Goal: Complete application form

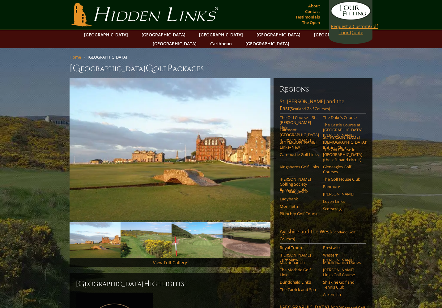
click at [355, 13] on link "Request a Custom Golf Tour Quote" at bounding box center [350, 19] width 40 height 34
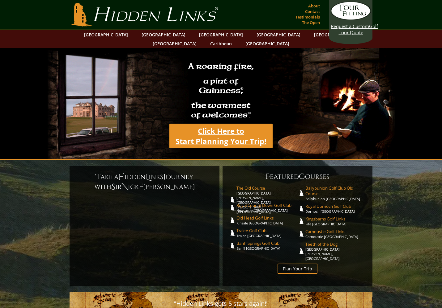
click at [228, 124] on link "Click Here to Start Planning Your Trip!" at bounding box center [220, 136] width 103 height 25
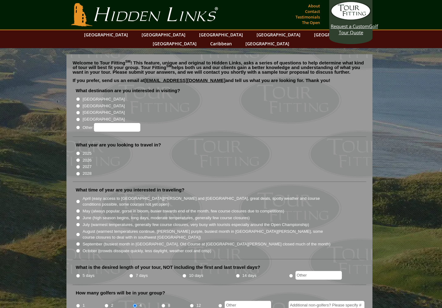
radio input "true"
click at [77, 104] on input "[GEOGRAPHIC_DATA]" at bounding box center [78, 106] width 4 height 4
radio input "true"
click at [77, 165] on input "2027" at bounding box center [78, 167] width 4 height 4
radio input "true"
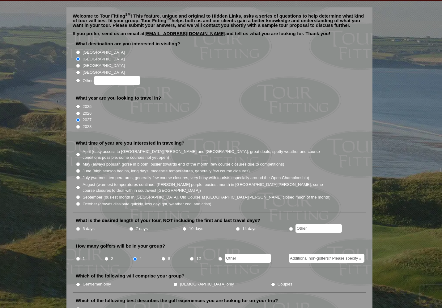
scroll to position [47, 0]
click at [78, 176] on input "July (warmest temperatures, generally few course closures, very busy with touri…" at bounding box center [78, 178] width 4 height 4
radio input "true"
click at [131, 227] on input "7 days" at bounding box center [131, 229] width 4 height 4
radio input "true"
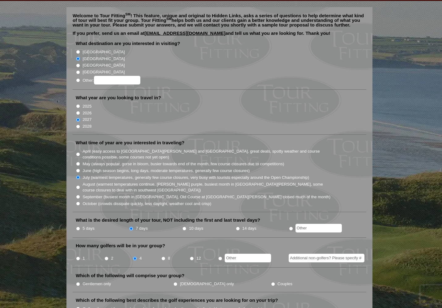
click at [310, 254] on input "Additional non-golfers? Please specify #" at bounding box center [326, 258] width 76 height 9
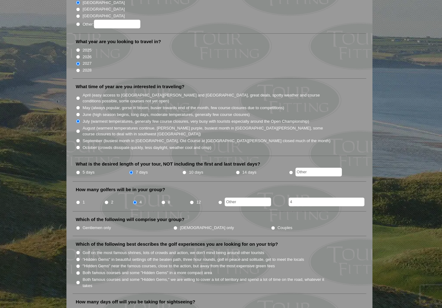
scroll to position [105, 0]
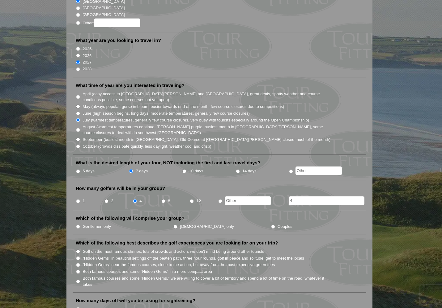
type input "4"
click at [271, 225] on input "Couples" at bounding box center [273, 227] width 4 height 4
radio input "true"
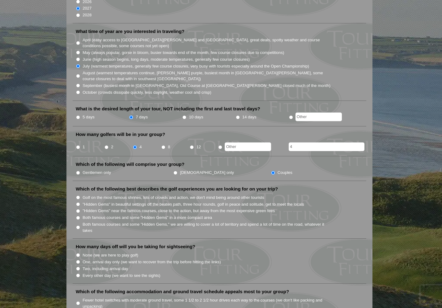
scroll to position [159, 0]
click at [79, 216] on input "Both famous courses and some "Hidden Gems" in a more compact area" at bounding box center [78, 218] width 4 height 4
radio input "true"
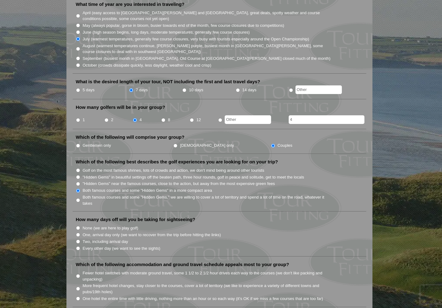
scroll to position [188, 0]
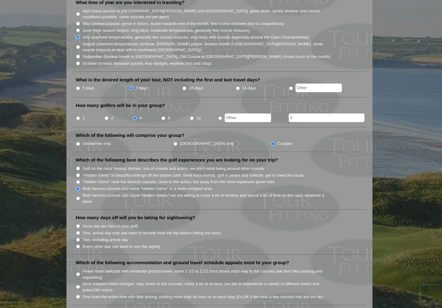
click at [79, 238] on input "Two, including arrival day" at bounding box center [78, 240] width 4 height 4
radio input "true"
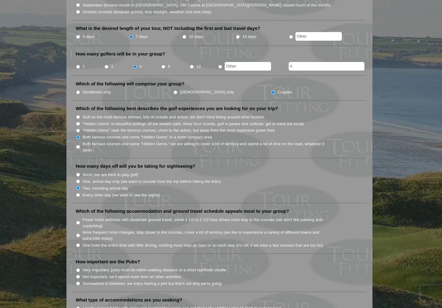
scroll to position [241, 0]
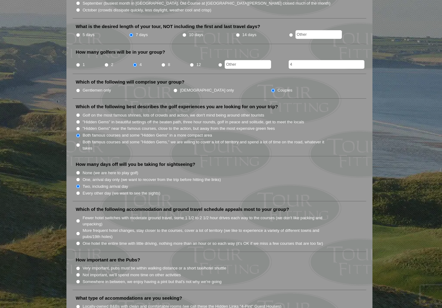
click at [78, 219] on input "Fewer hotel switches with moderate ground travel, some 1 1/2 to 2 1/2 hour driv…" at bounding box center [78, 221] width 4 height 4
radio input "true"
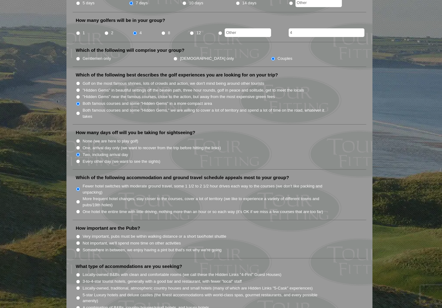
scroll to position [274, 0]
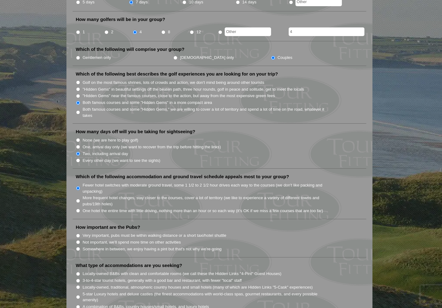
click at [78, 234] on input "Very important, pubs must be within walking distance or a short taxi/hotel shut…" at bounding box center [78, 236] width 4 height 4
radio input "true"
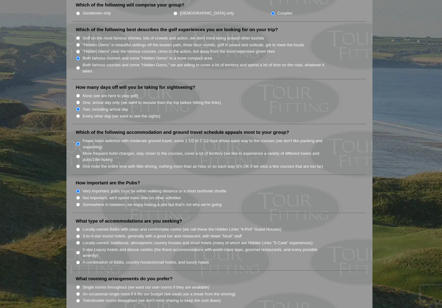
scroll to position [319, 0]
click at [79, 261] on input "A combination of B&Bs, country houses/small hotels, and luxury hotels" at bounding box center [78, 263] width 4 height 4
radio input "true"
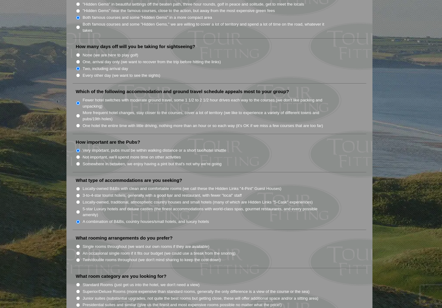
scroll to position [360, 0]
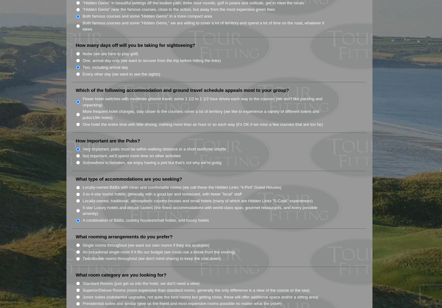
click at [79, 244] on input "Single rooms throughout (we want our own rooms if they are available)" at bounding box center [78, 246] width 4 height 4
radio input "true"
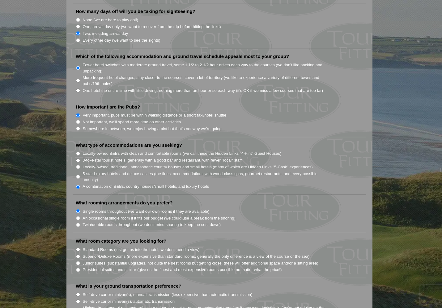
scroll to position [396, 0]
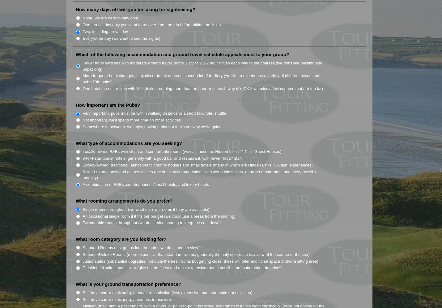
click at [81, 245] on li "Standard Rooms (just get us into the hotel, we don't need a view)" at bounding box center [222, 248] width 292 height 7
click at [78, 246] on input "Standard Rooms (just get us into the hotel, we don't need a view)" at bounding box center [78, 248] width 4 height 4
radio input "true"
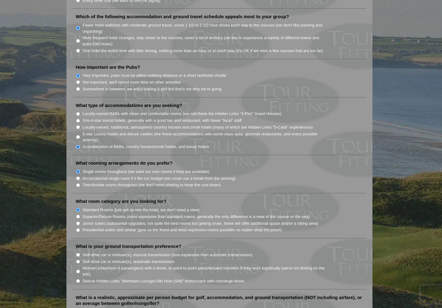
scroll to position [438, 0]
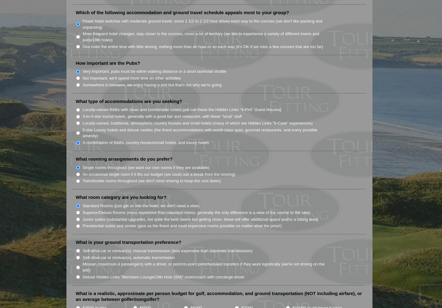
click at [79, 256] on input "Self-drive car or minivan(s), automatic transmission" at bounding box center [78, 258] width 4 height 4
radio input "true"
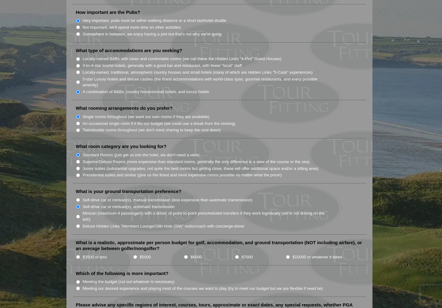
scroll to position [489, 0]
click at [135, 255] on input "$5000" at bounding box center [135, 257] width 4 height 4
radio input "true"
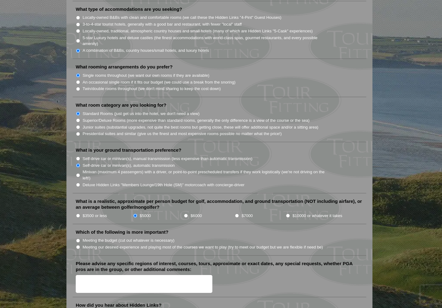
scroll to position [531, 0]
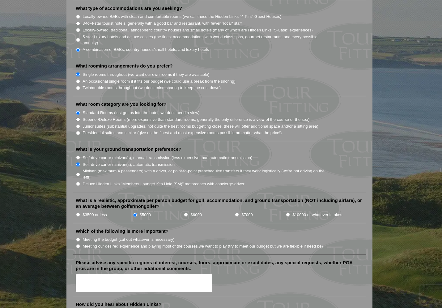
click at [79, 238] on input "Meeting the budget (cut out whatever is necessary)" at bounding box center [78, 240] width 4 height 4
radio input "true"
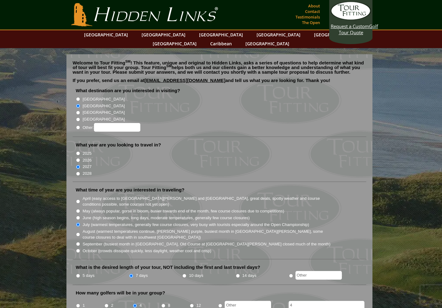
scroll to position [0, 0]
